Goal: Task Accomplishment & Management: Complete application form

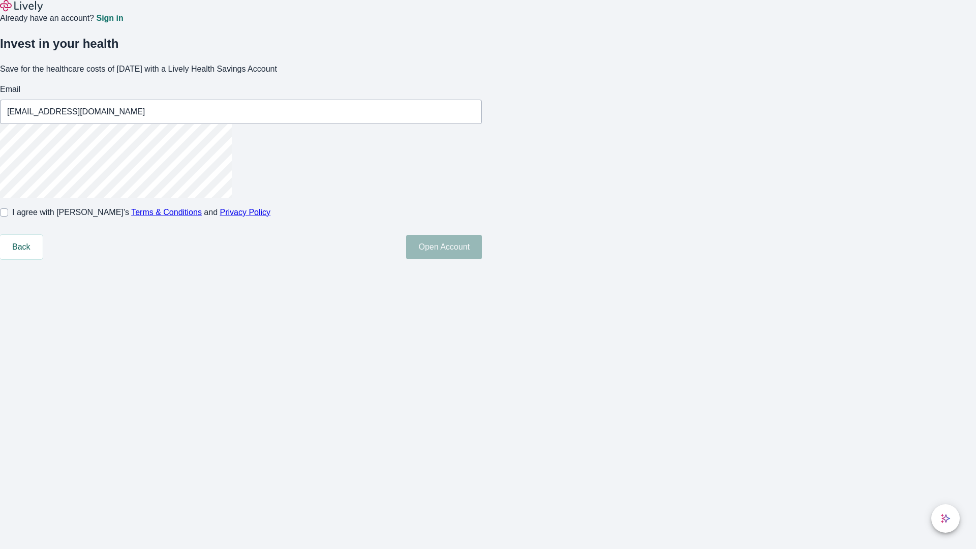
click at [8, 217] on input "I agree with Lively’s Terms & Conditions and Privacy Policy" at bounding box center [4, 212] width 8 height 8
checkbox input "true"
click at [482, 259] on button "Open Account" at bounding box center [444, 247] width 76 height 24
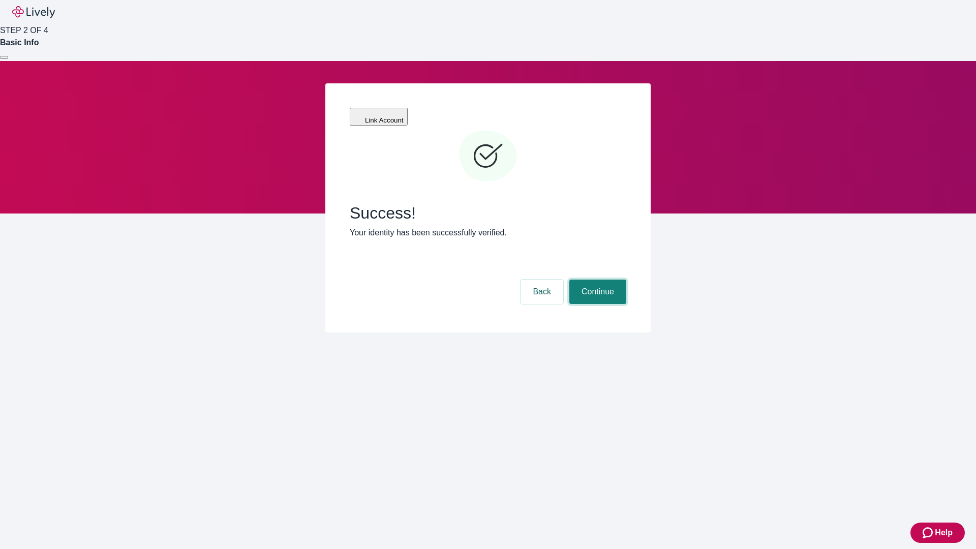
click at [596, 280] on button "Continue" at bounding box center [597, 292] width 57 height 24
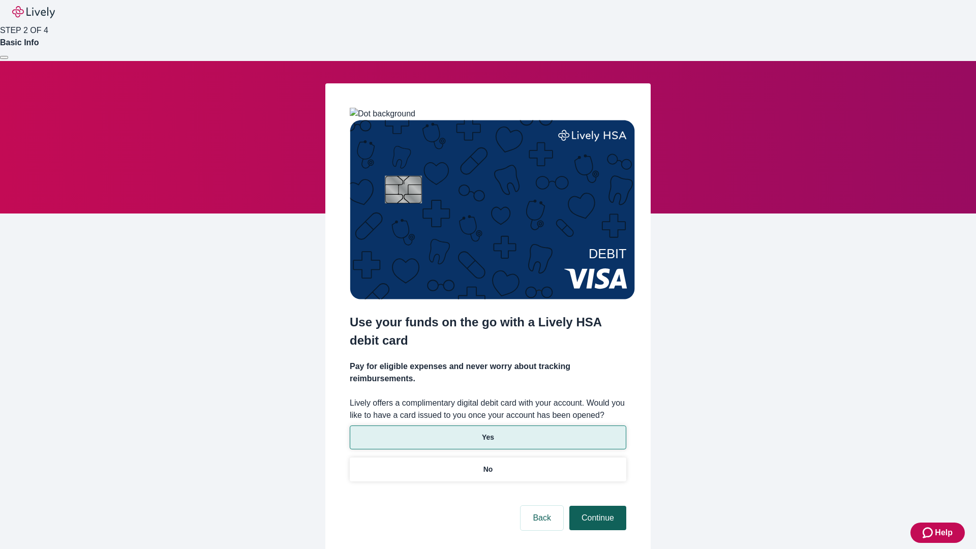
click at [488, 432] on p "Yes" at bounding box center [488, 437] width 12 height 11
click at [596, 506] on button "Continue" at bounding box center [597, 518] width 57 height 24
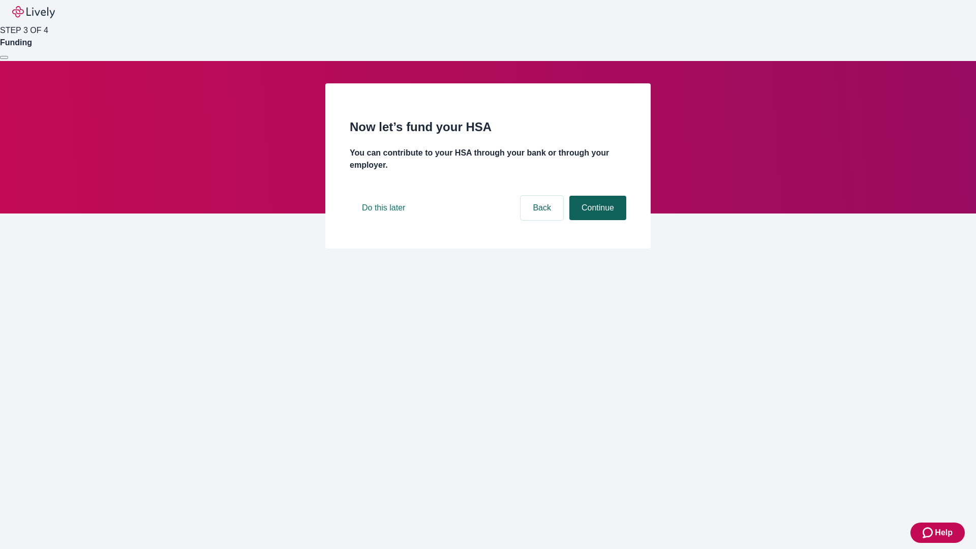
click at [596, 220] on button "Continue" at bounding box center [597, 208] width 57 height 24
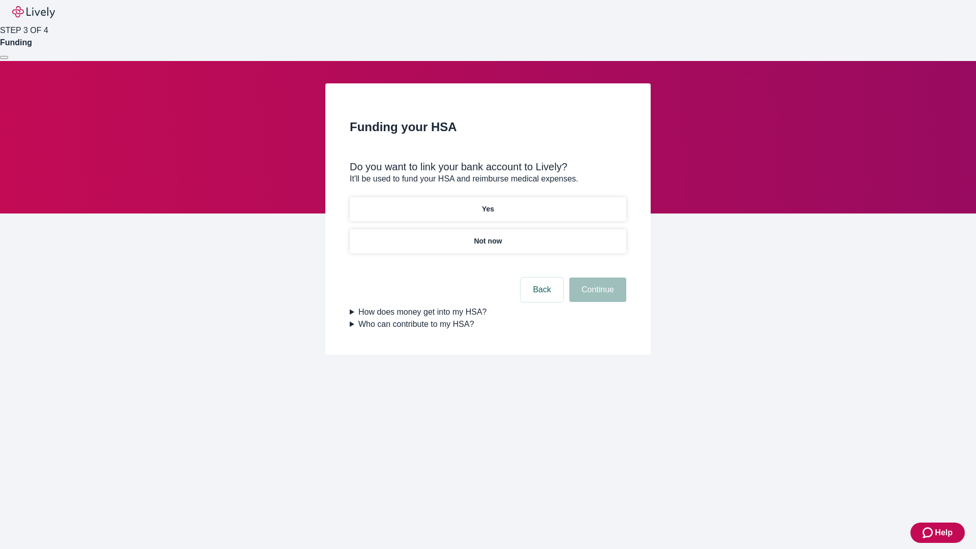
click at [488, 236] on p "Not now" at bounding box center [488, 241] width 28 height 11
click at [596, 296] on button "Continue" at bounding box center [597, 290] width 57 height 24
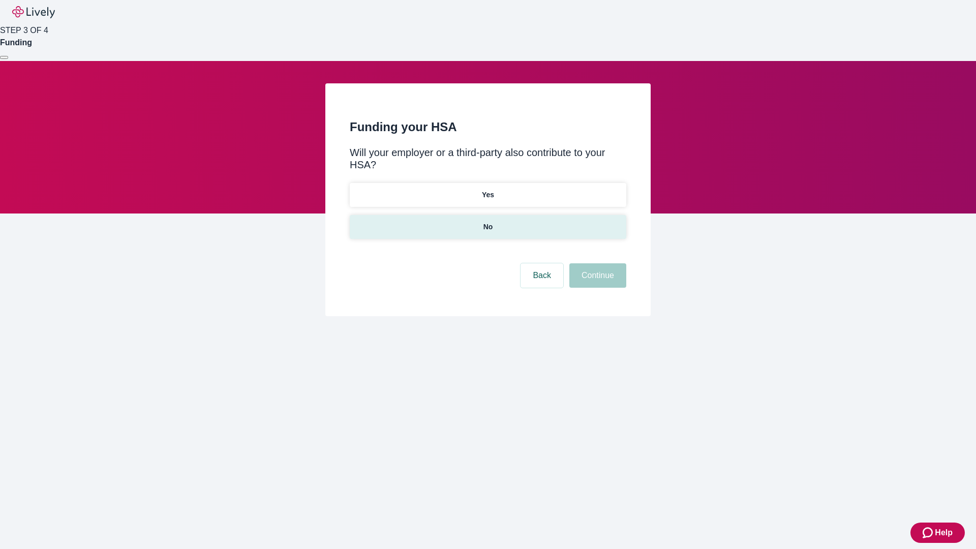
click at [488, 222] on p "No" at bounding box center [488, 227] width 10 height 11
click at [596, 263] on button "Continue" at bounding box center [597, 275] width 57 height 24
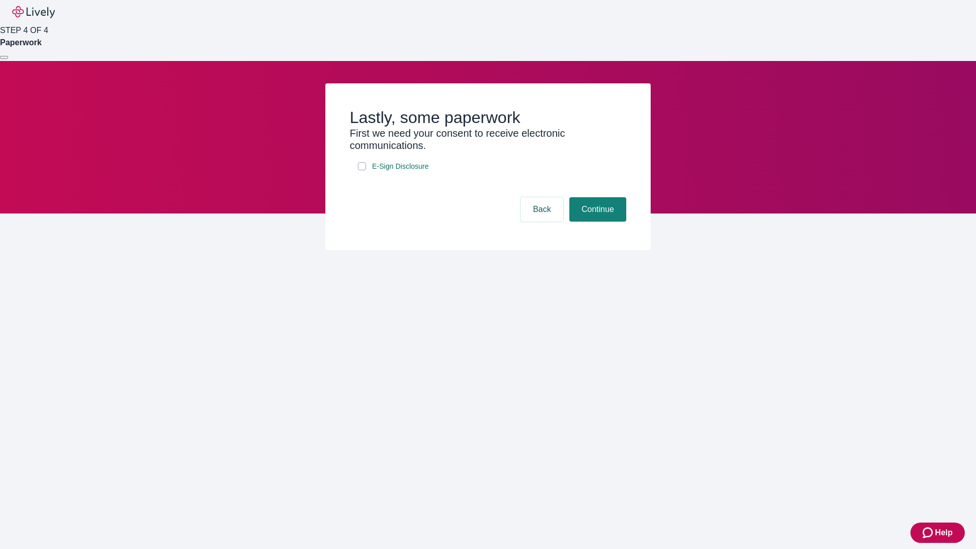
click at [362, 170] on input "E-Sign Disclosure" at bounding box center [362, 166] width 8 height 8
checkbox input "true"
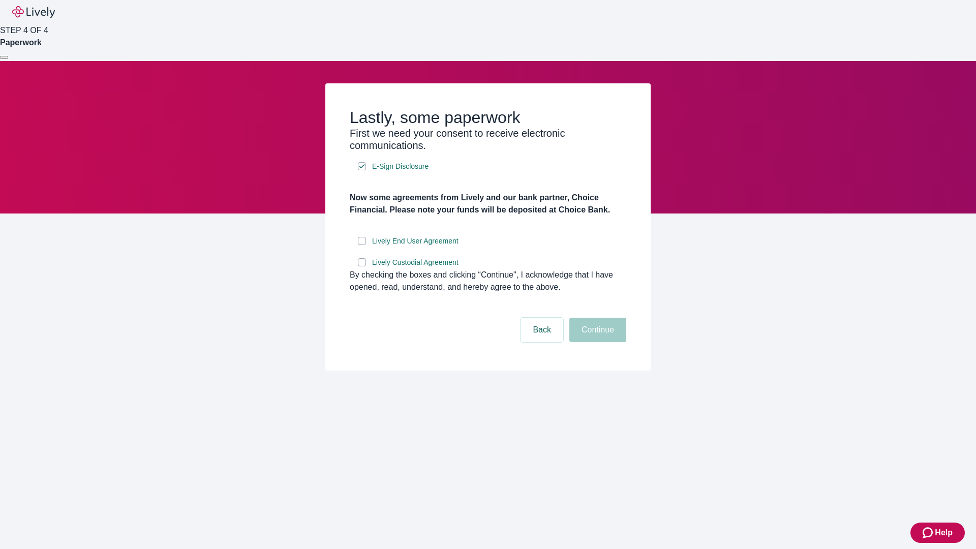
click at [362, 245] on input "Lively End User Agreement" at bounding box center [362, 241] width 8 height 8
checkbox input "true"
click at [362, 266] on input "Lively Custodial Agreement" at bounding box center [362, 262] width 8 height 8
checkbox input "true"
click at [596, 342] on button "Continue" at bounding box center [597, 330] width 57 height 24
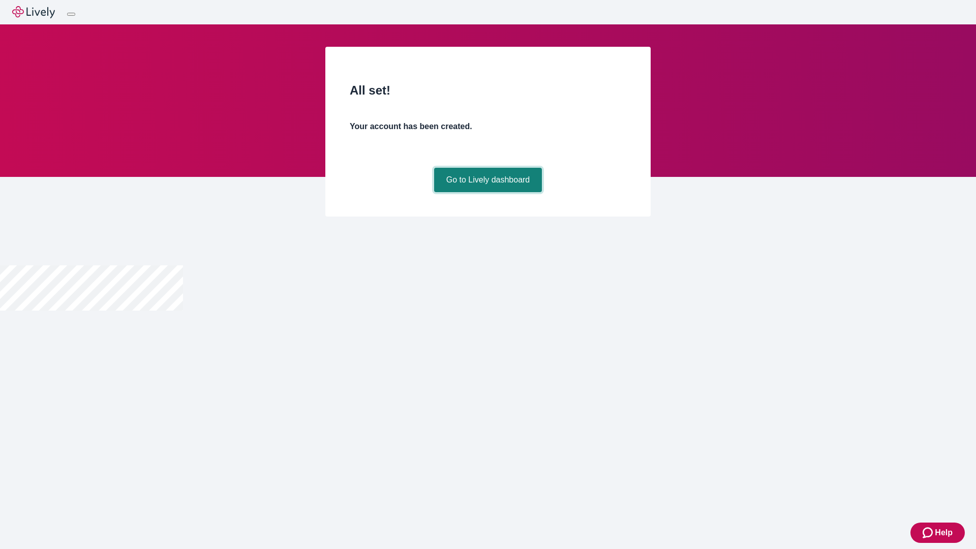
click at [488, 192] on link "Go to Lively dashboard" at bounding box center [488, 180] width 108 height 24
